Goal: Find specific page/section: Find specific page/section

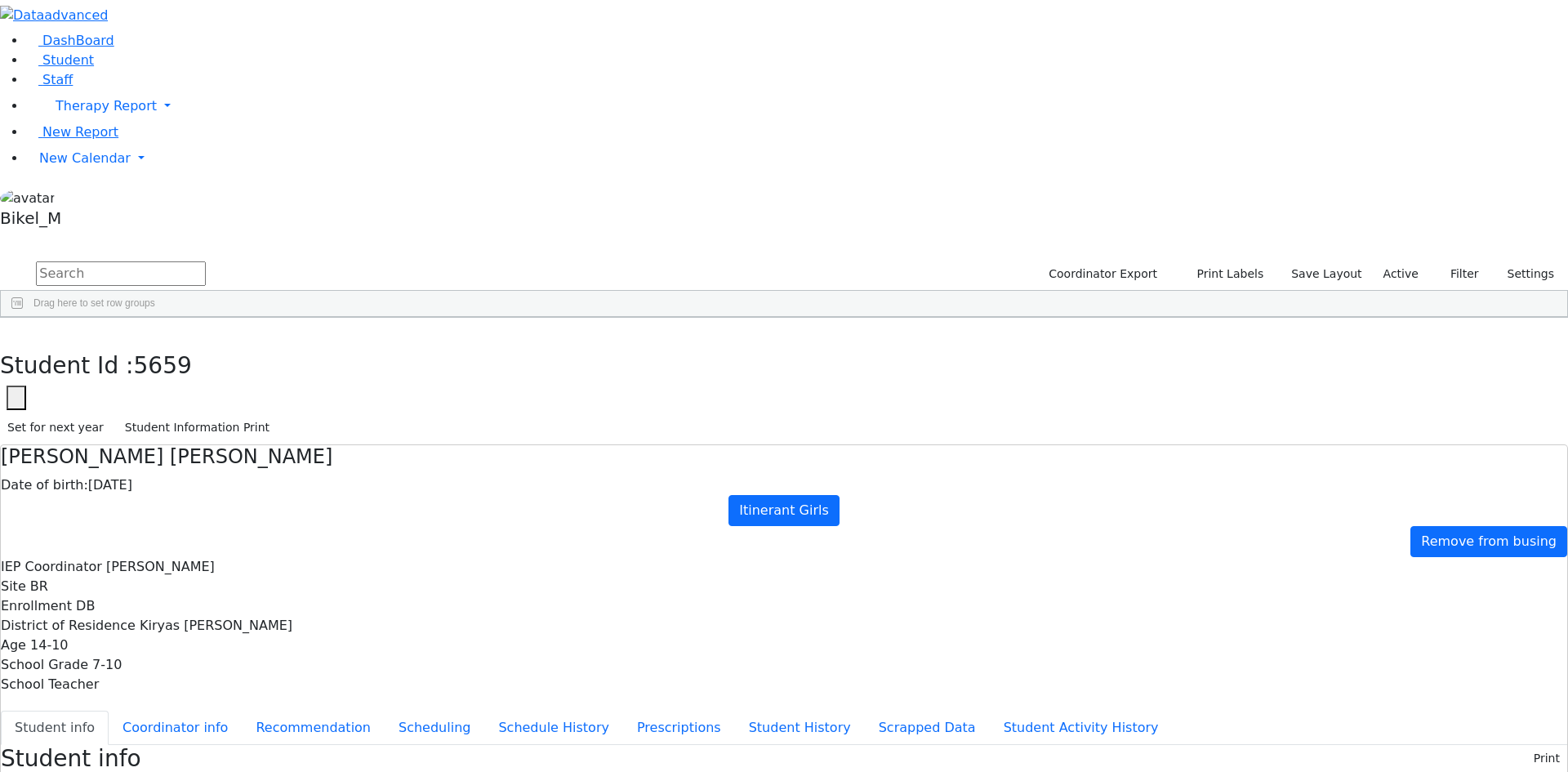
click at [205, 261] on input "text" at bounding box center [120, 273] width 170 height 25
type input "k"
type input "kol"
click at [208, 344] on div "[PERSON_NAME]" at bounding box center [157, 355] width 103 height 23
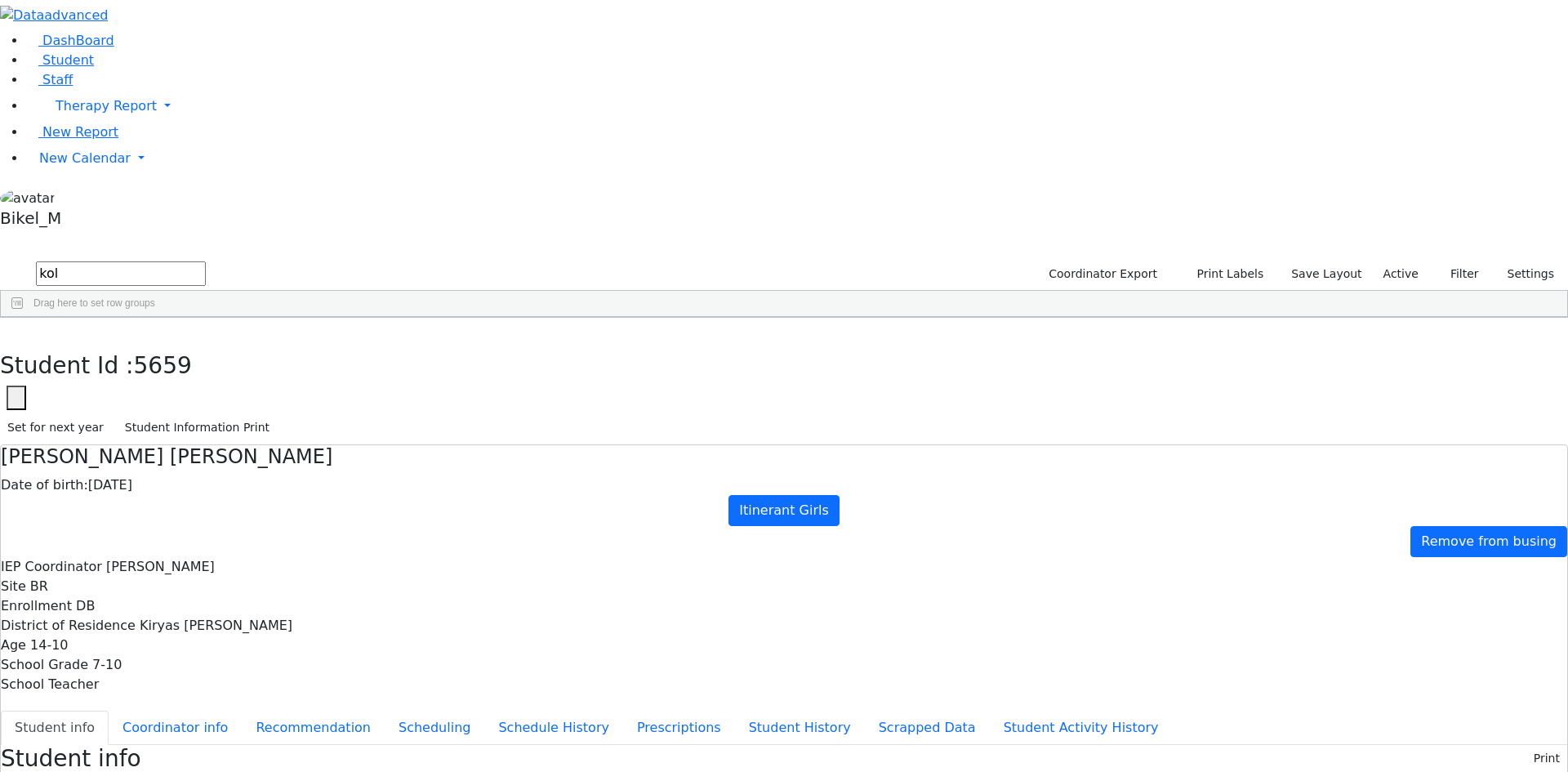
click at [208, 344] on div "[PERSON_NAME]" at bounding box center [157, 355] width 103 height 23
click at [414, 344] on div "[DATE]" at bounding box center [363, 355] width 103 height 23
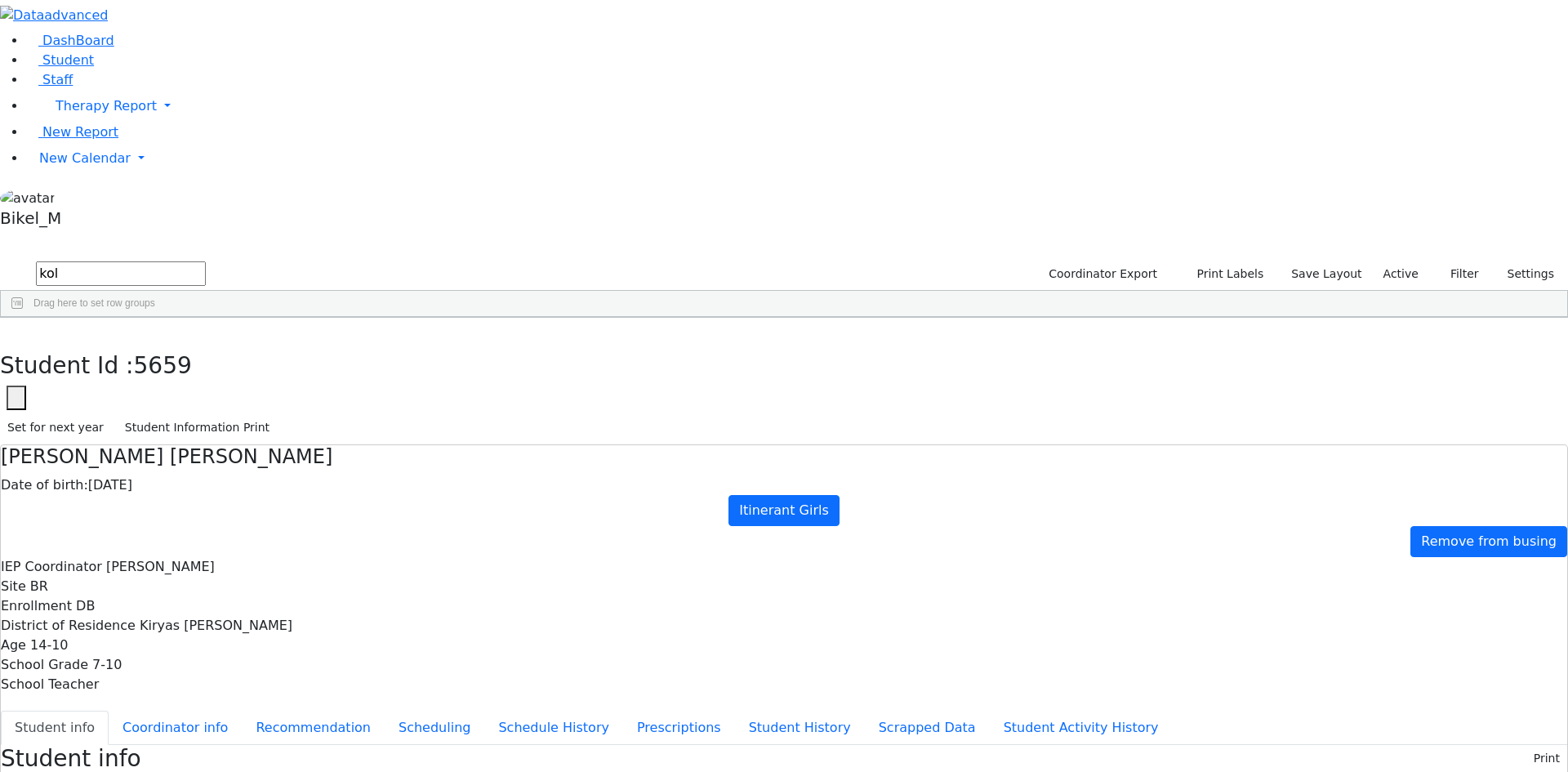
click at [208, 344] on div "[PERSON_NAME]" at bounding box center [157, 355] width 103 height 23
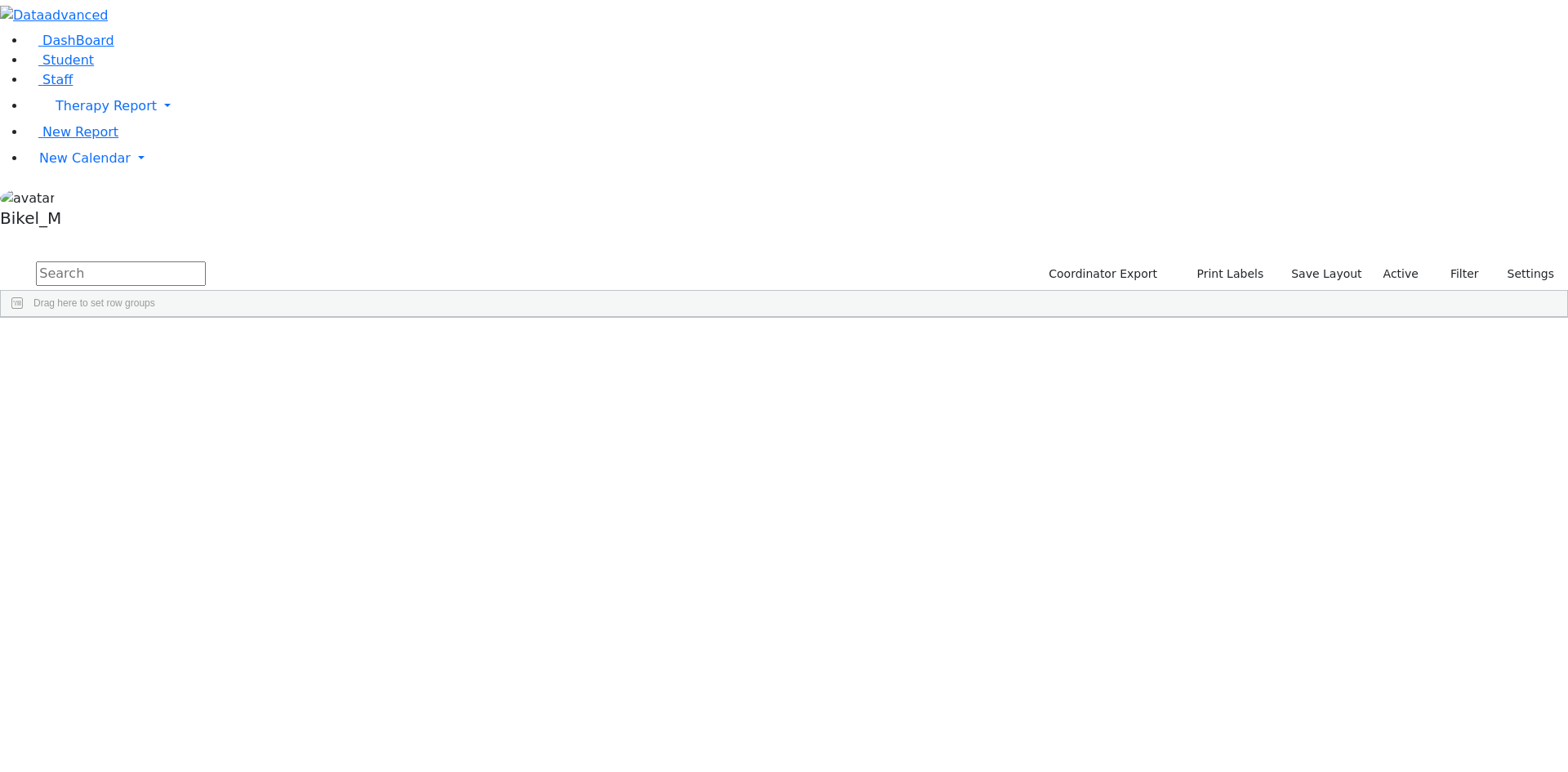
click at [205, 261] on input "text" at bounding box center [120, 273] width 170 height 25
type input "moses"
click at [208, 504] on div "[PERSON_NAME]" at bounding box center [157, 515] width 103 height 23
